Goal: Information Seeking & Learning: Understand process/instructions

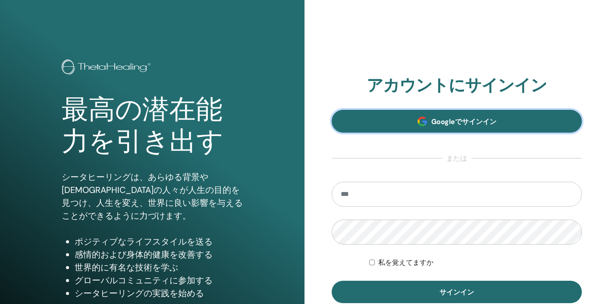
click at [394, 113] on link "Googleでサインイン" at bounding box center [457, 121] width 250 height 23
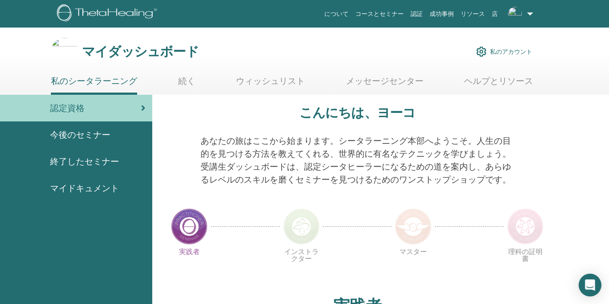
click at [587, 284] on icon "Open Intercom Messenger" at bounding box center [590, 285] width 10 height 11
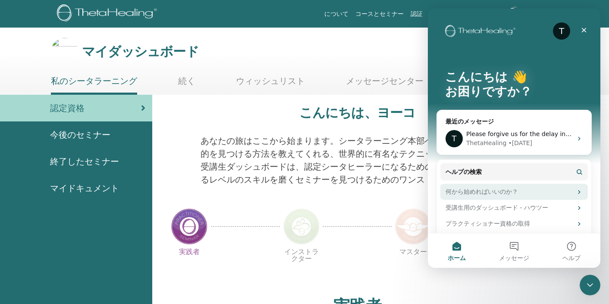
click at [476, 184] on div "何から始めればいいのか？" at bounding box center [513, 192] width 147 height 16
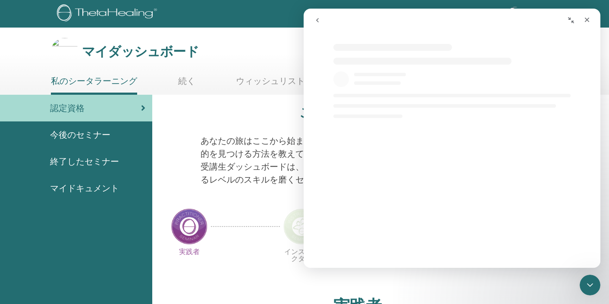
select select "**"
